Goal: Task Accomplishment & Management: Complete application form

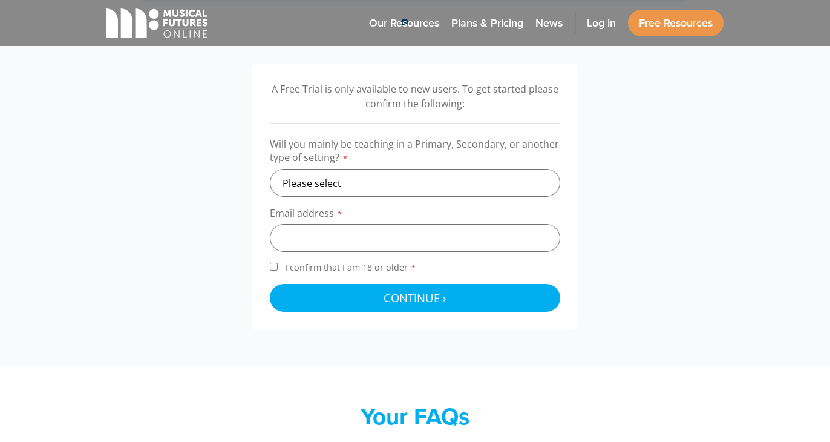
scroll to position [375, 0]
select select "primary"
click at [328, 244] on input "email" at bounding box center [415, 237] width 290 height 28
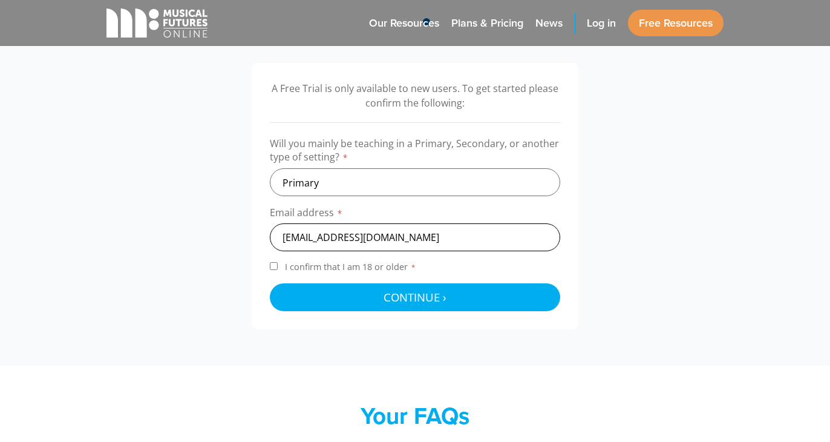
type input "heys1608@gmail.com"
click at [273, 267] on input "I confirm that I am 18 or older *" at bounding box center [274, 266] width 8 height 8
checkbox input "true"
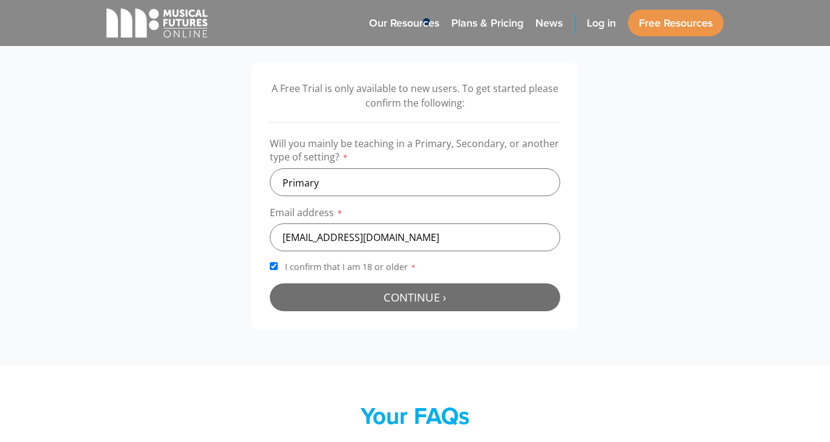
click at [336, 302] on button "Continue › Checking your details..." at bounding box center [415, 297] width 290 height 28
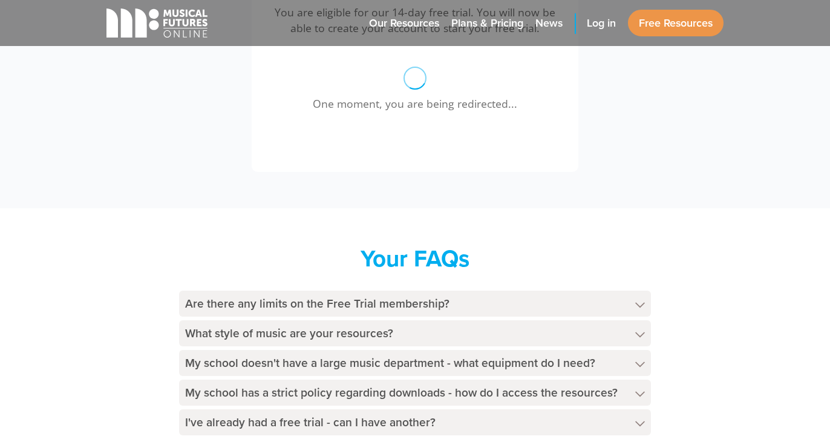
scroll to position [457, 0]
